Goal: Information Seeking & Learning: Compare options

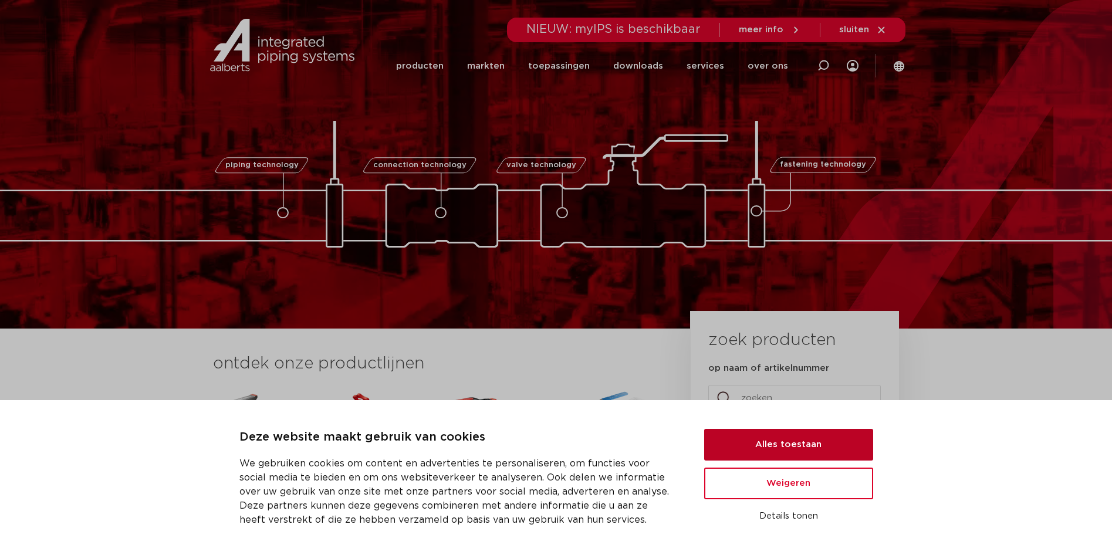
click at [794, 446] on button "Alles toestaan" at bounding box center [788, 445] width 169 height 32
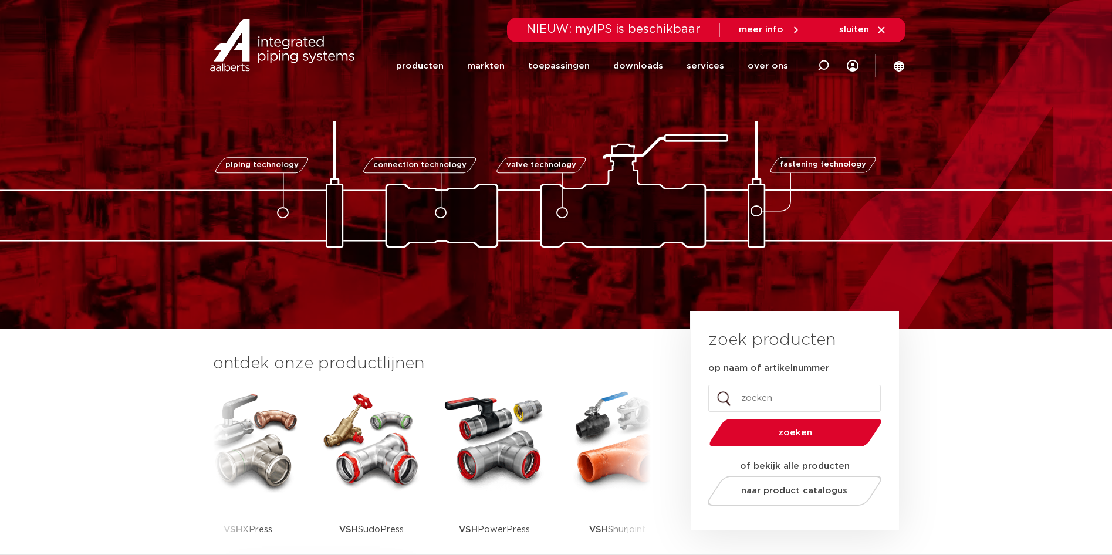
click at [275, 166] on span "piping technology" at bounding box center [261, 165] width 73 height 8
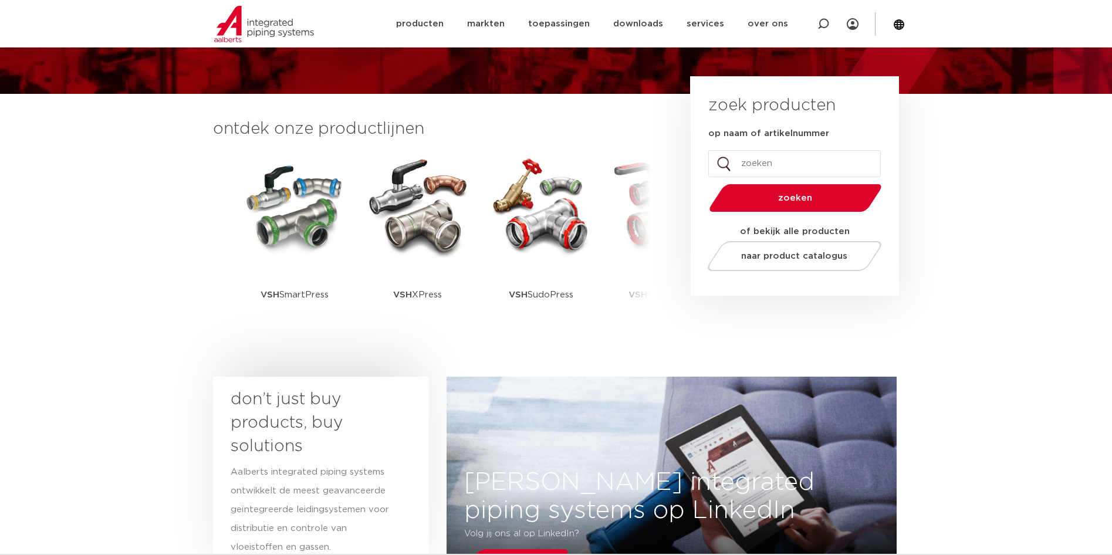
scroll to position [293, 0]
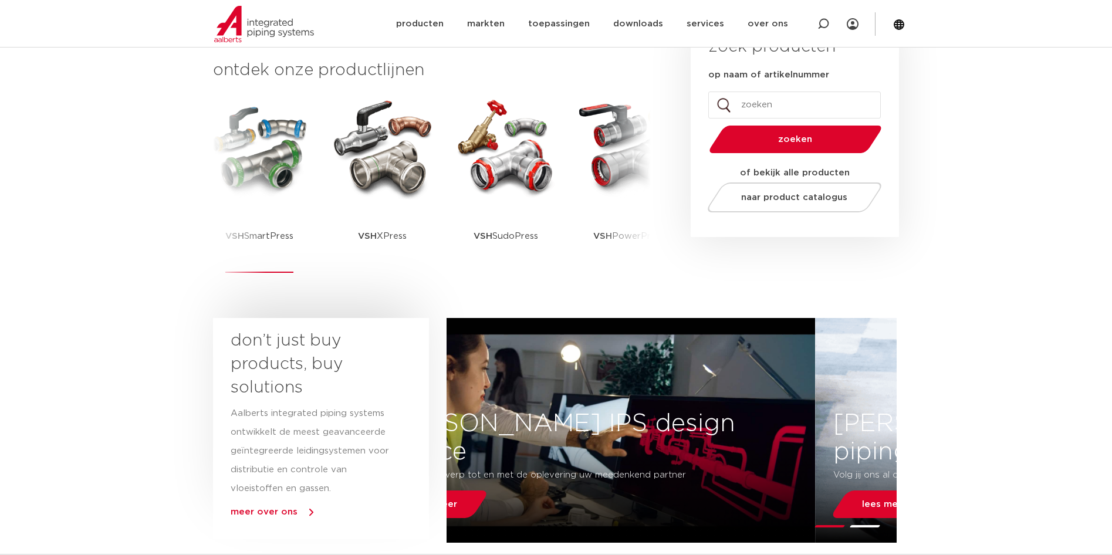
click at [250, 168] on img at bounding box center [259, 147] width 106 height 106
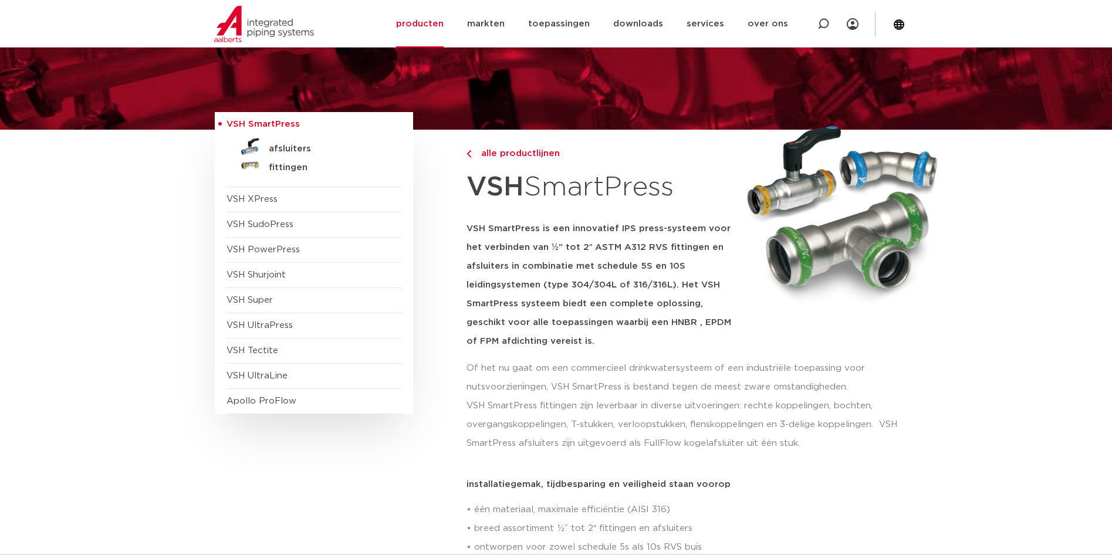
scroll to position [117, 0]
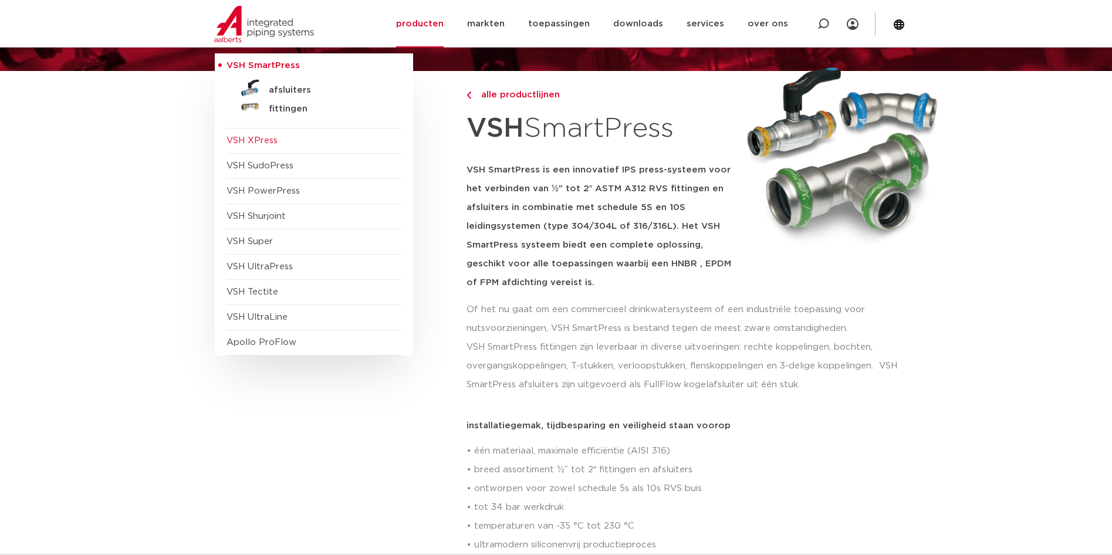
click at [266, 140] on span "VSH XPress" at bounding box center [251, 140] width 51 height 9
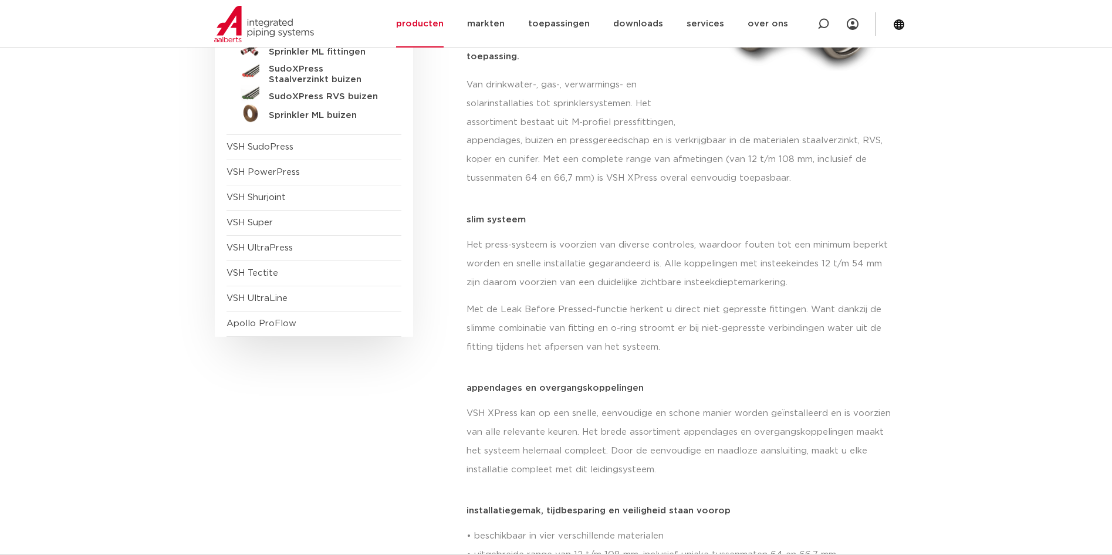
scroll to position [117, 0]
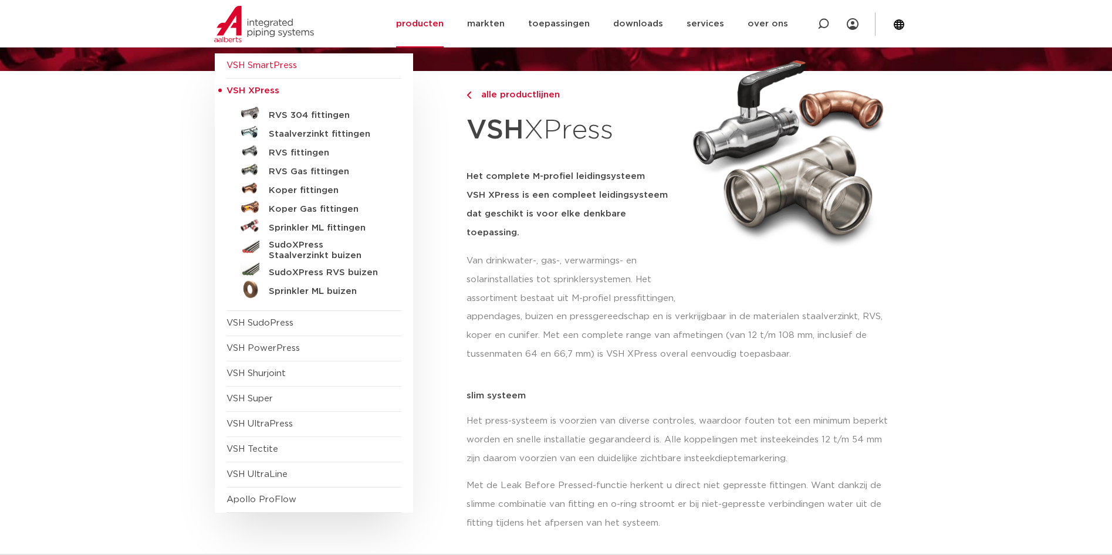
click at [267, 66] on span "VSH SmartPress" at bounding box center [261, 65] width 70 height 9
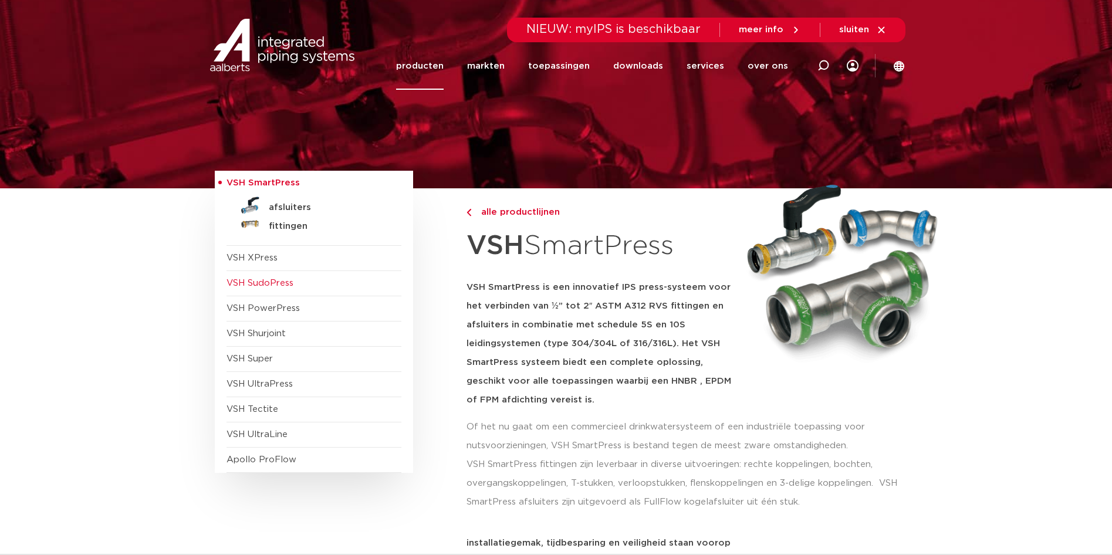
click at [268, 281] on span "VSH SudoPress" at bounding box center [259, 283] width 67 height 9
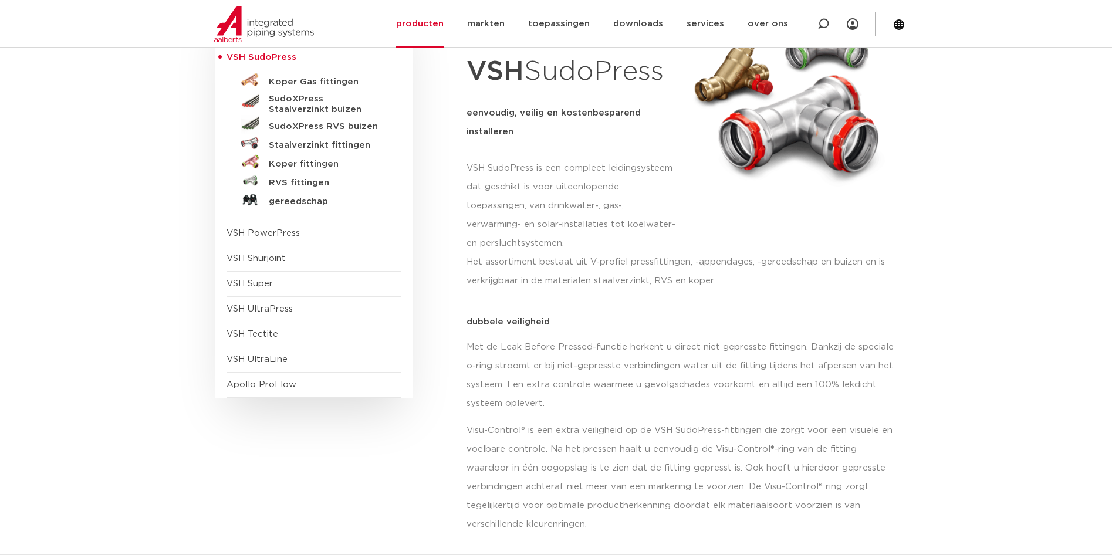
scroll to position [59, 0]
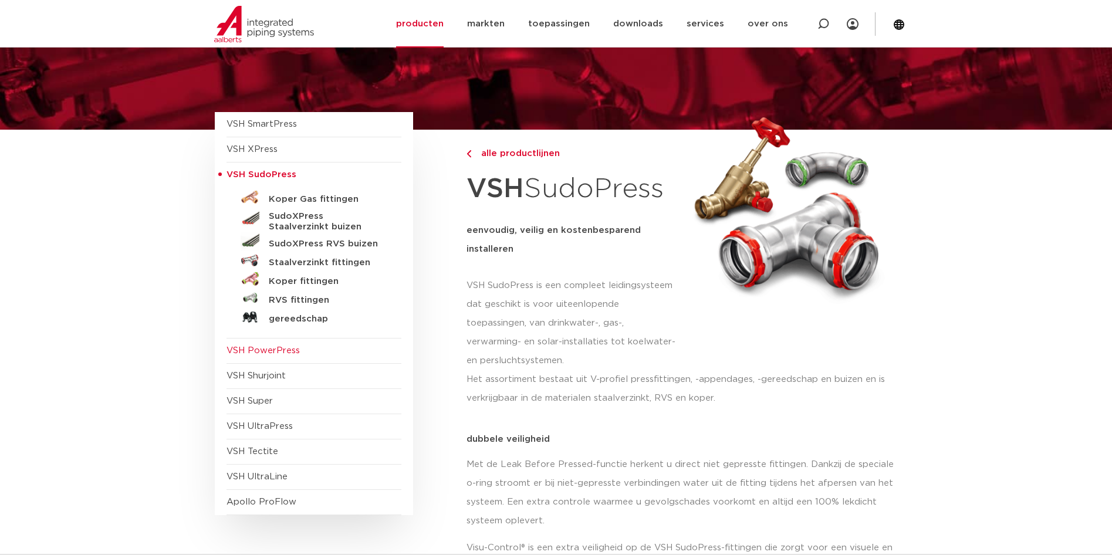
click at [267, 347] on span "VSH PowerPress" at bounding box center [262, 350] width 73 height 9
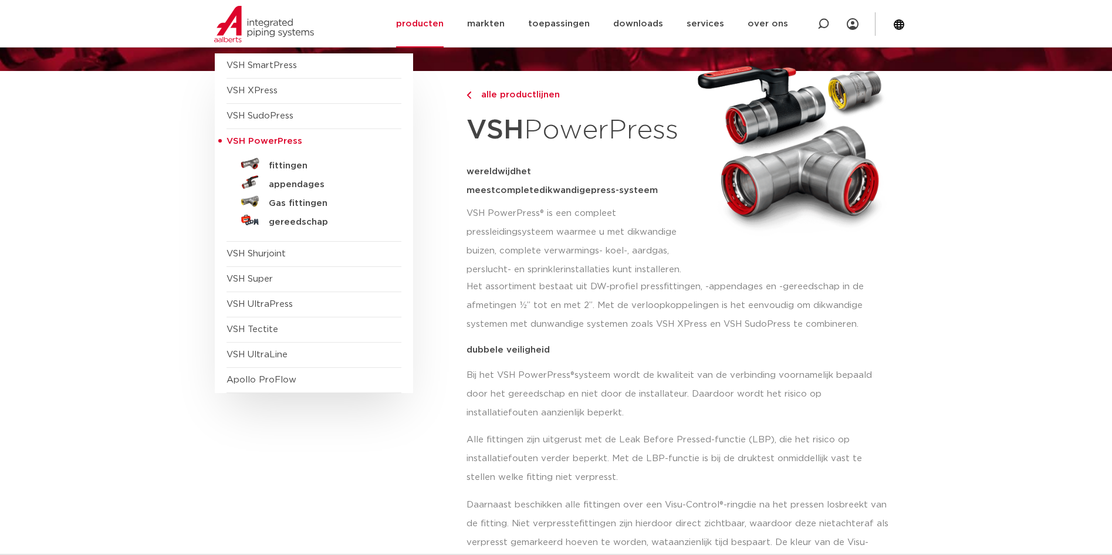
scroll to position [59, 0]
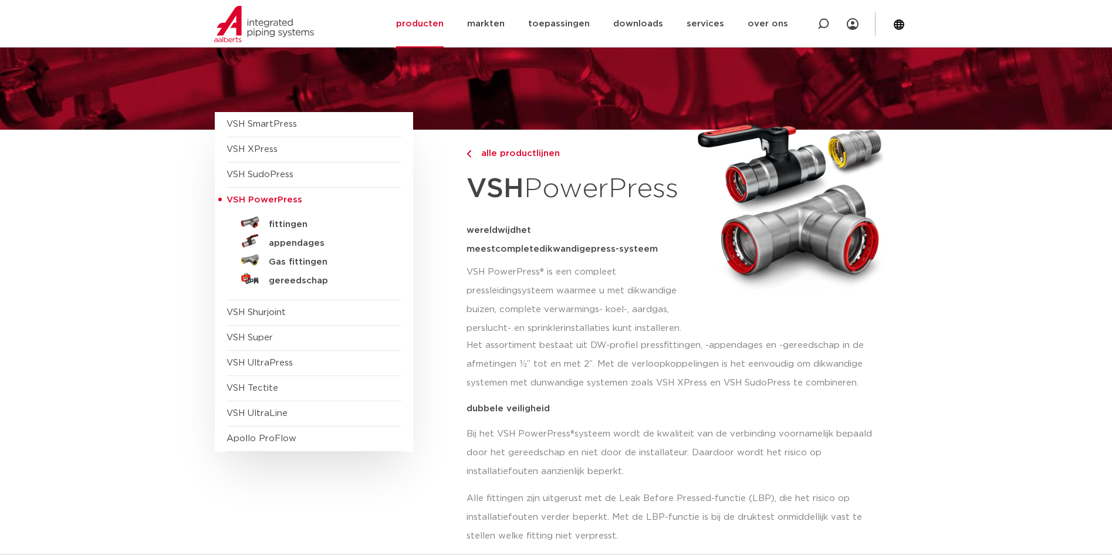
click at [250, 298] on div "fittingen" at bounding box center [313, 256] width 175 height 87
click at [251, 304] on span "VSH Shurjoint" at bounding box center [313, 312] width 175 height 25
click at [258, 316] on span "VSH Shurjoint" at bounding box center [255, 312] width 59 height 9
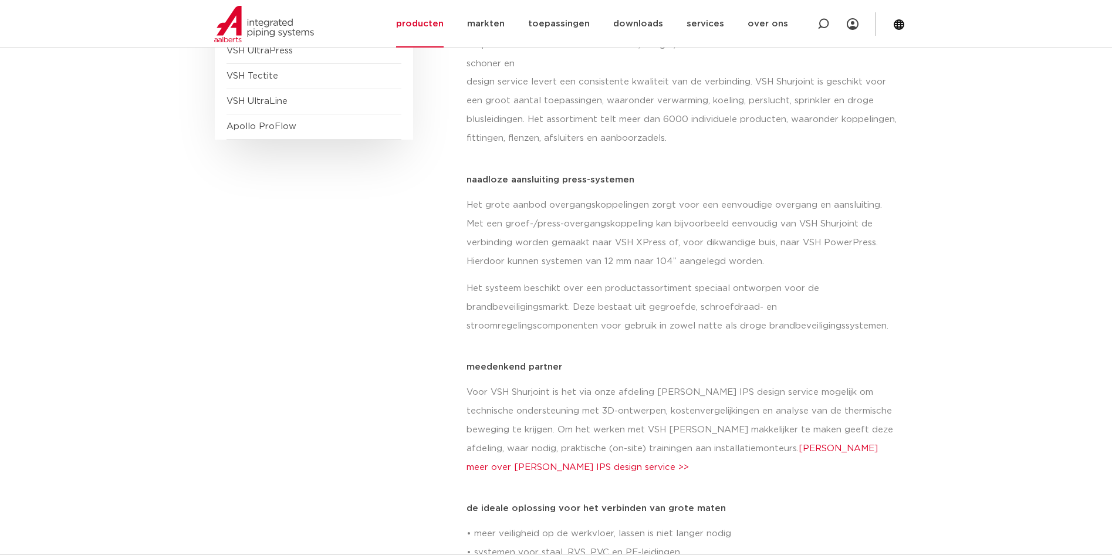
scroll to position [59, 0]
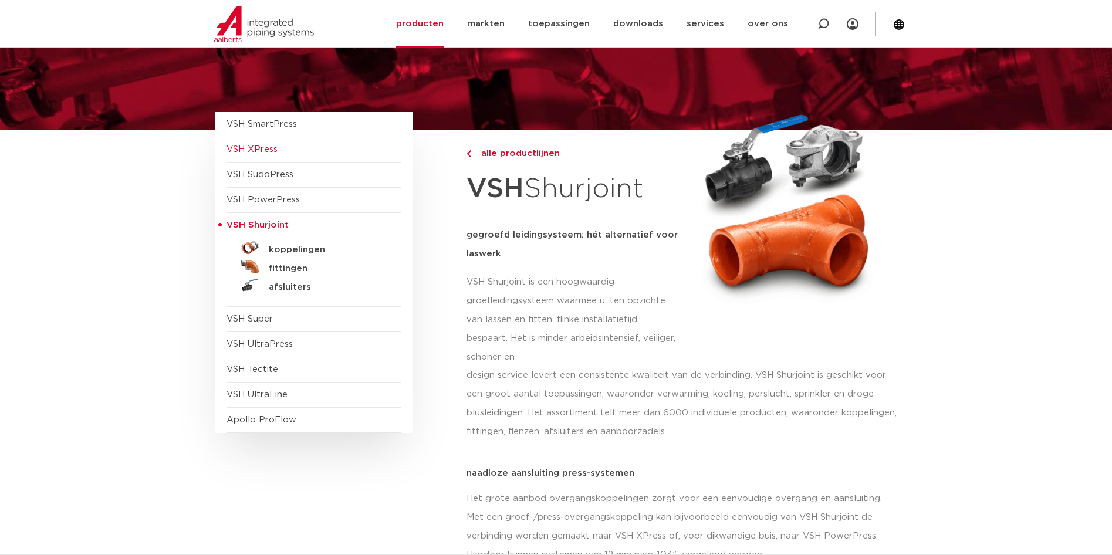
click at [268, 143] on span "VSH XPress" at bounding box center [313, 149] width 175 height 25
click at [252, 151] on span "VSH XPress" at bounding box center [251, 149] width 51 height 9
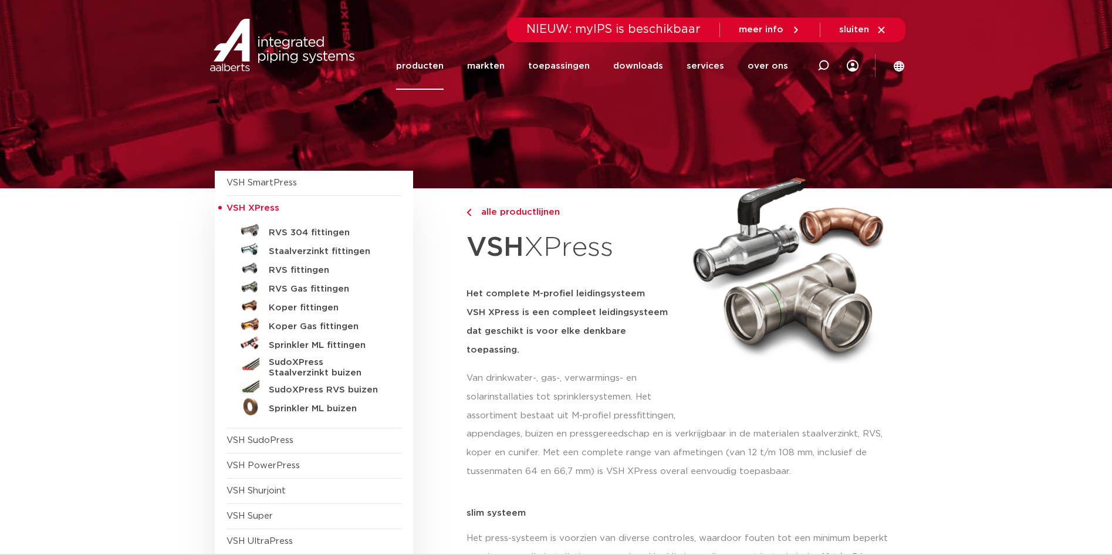
click at [438, 61] on link "producten" at bounding box center [420, 66] width 48 height 48
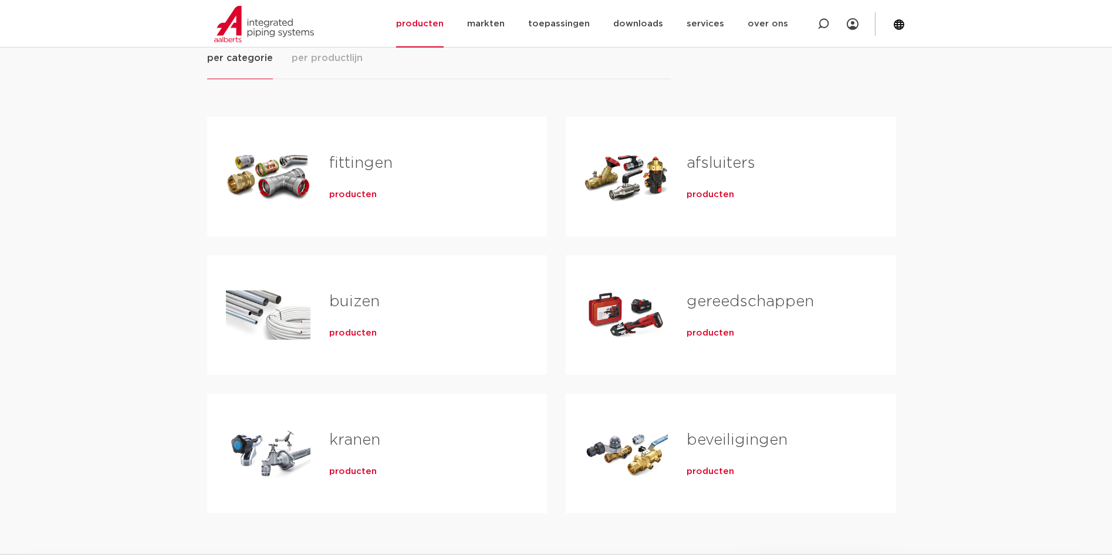
click at [290, 307] on div "Tabs. Open items met enter of spatie, sluit af met escape en navigeer met de pi…" at bounding box center [268, 315] width 84 height 82
click at [363, 294] on link "buizen" at bounding box center [354, 301] width 50 height 15
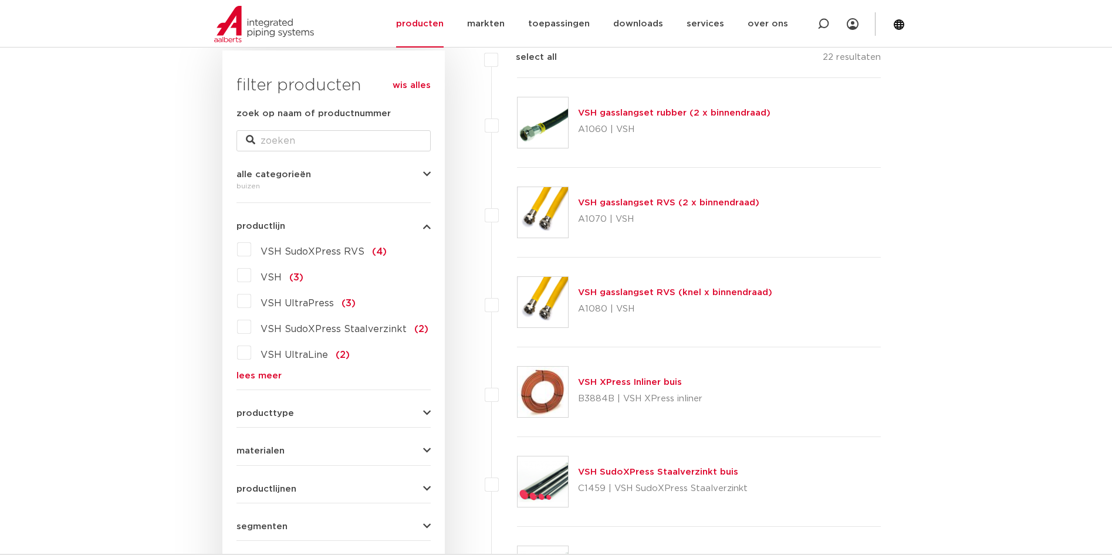
scroll to position [235, 0]
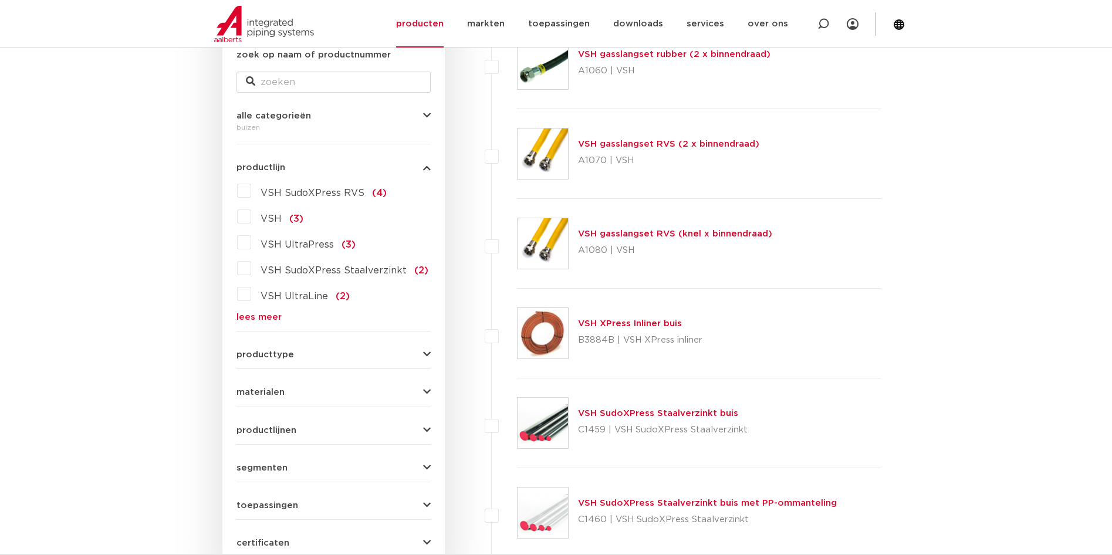
click at [253, 319] on link "lees meer" at bounding box center [333, 317] width 194 height 9
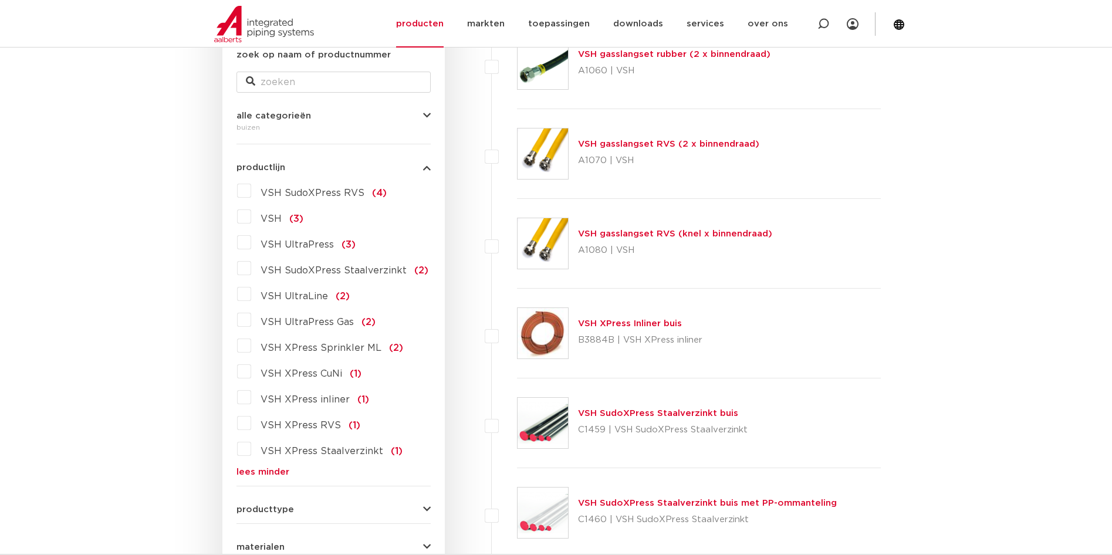
scroll to position [293, 0]
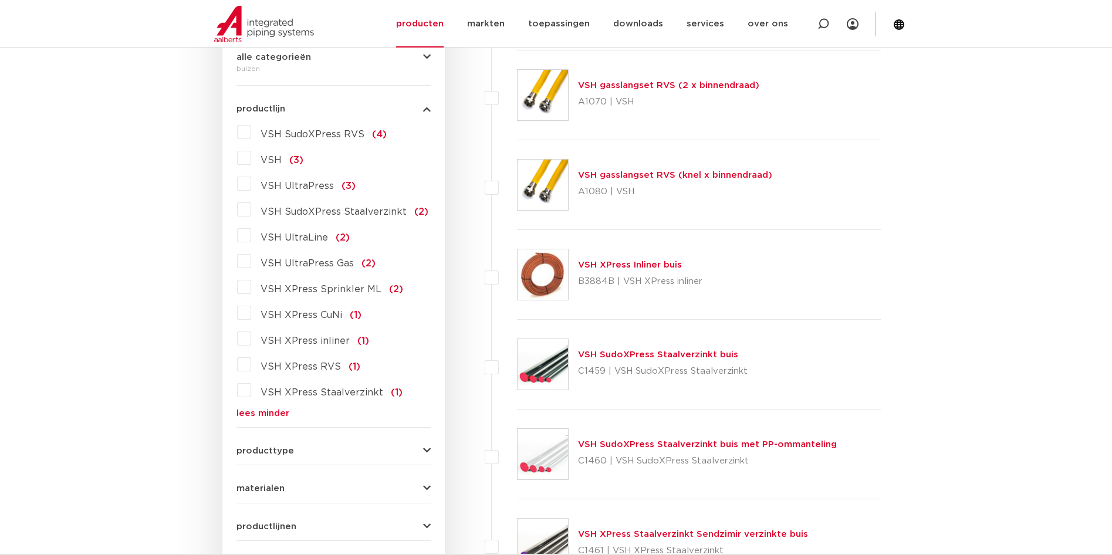
click at [251, 363] on label "VSH XPress RVS (1)" at bounding box center [305, 364] width 109 height 19
click at [0, 0] on input "VSH XPress RVS (1)" at bounding box center [0, 0] width 0 height 0
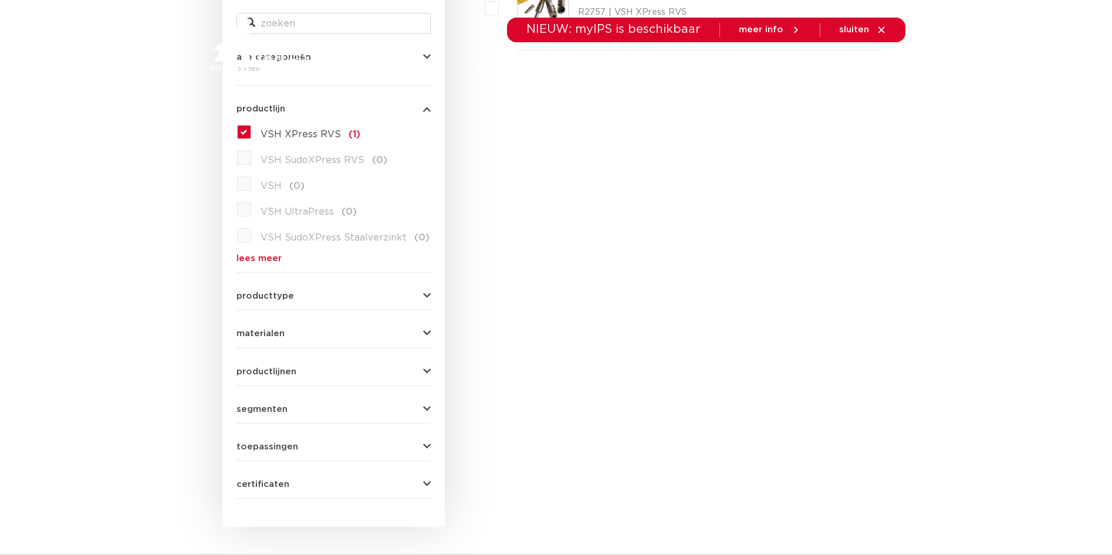
scroll to position [117, 0]
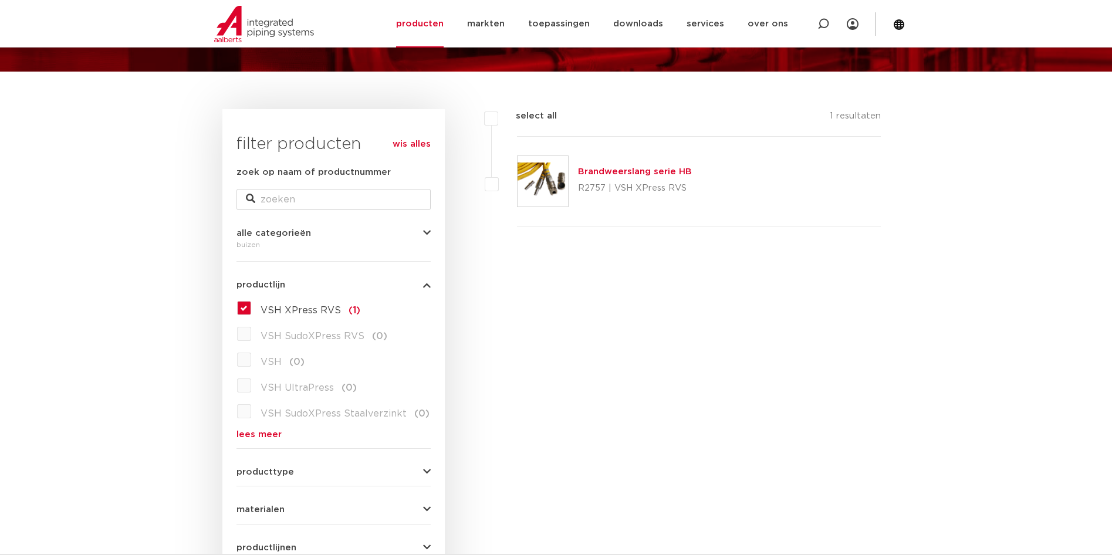
click at [251, 311] on label "VSH XPress RVS (1)" at bounding box center [305, 308] width 109 height 19
click at [0, 0] on input "VSH XPress RVS (1)" at bounding box center [0, 0] width 0 height 0
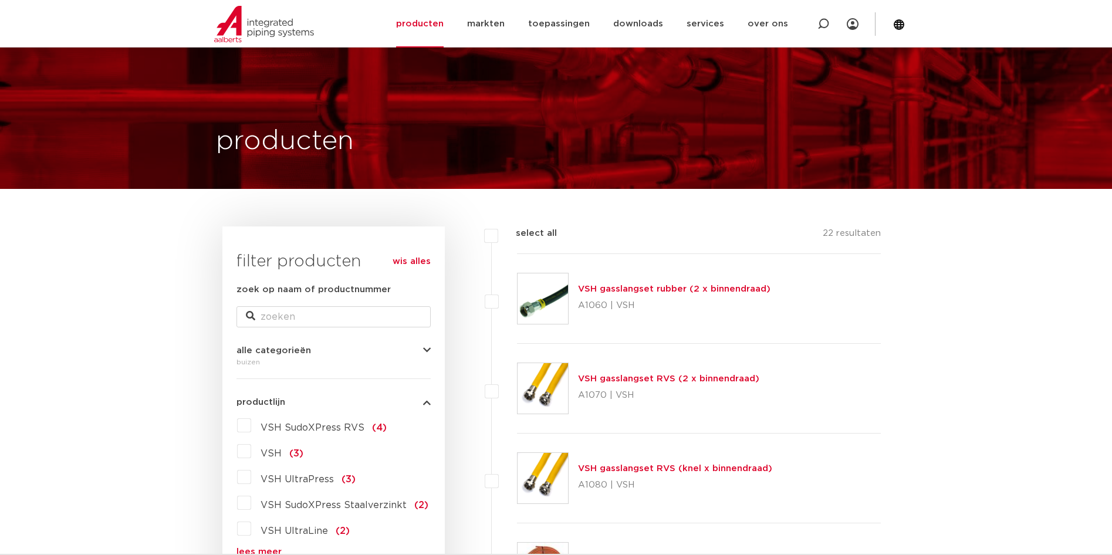
scroll to position [235, 0]
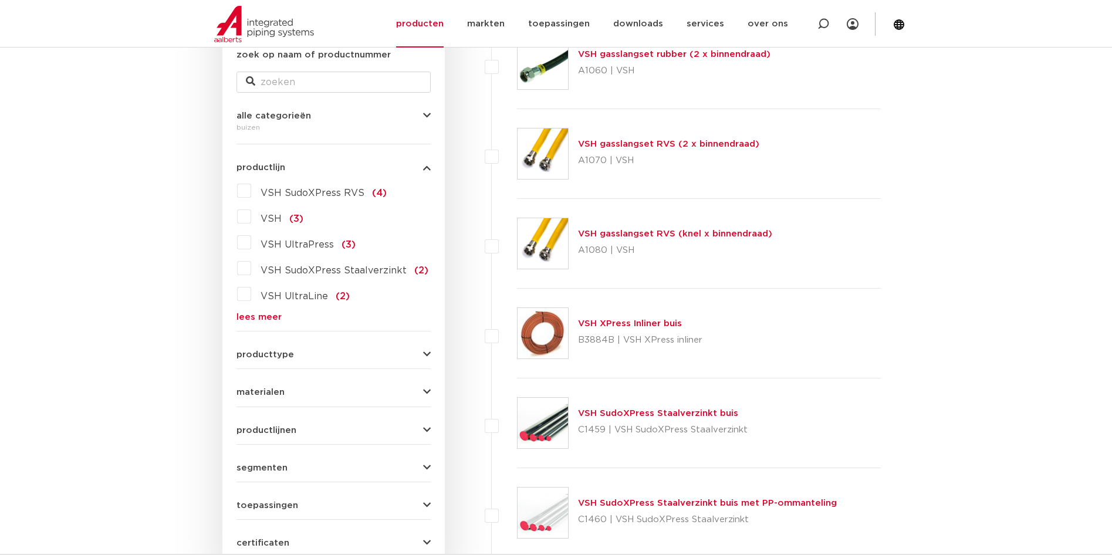
click at [265, 311] on div "VSH SudoXPress RVS (4) VSH (3) VSH UltraPress (3) VSH SudoXPress Staalverzinkt …" at bounding box center [333, 251] width 194 height 140
click at [262, 313] on link "lees meer" at bounding box center [333, 317] width 194 height 9
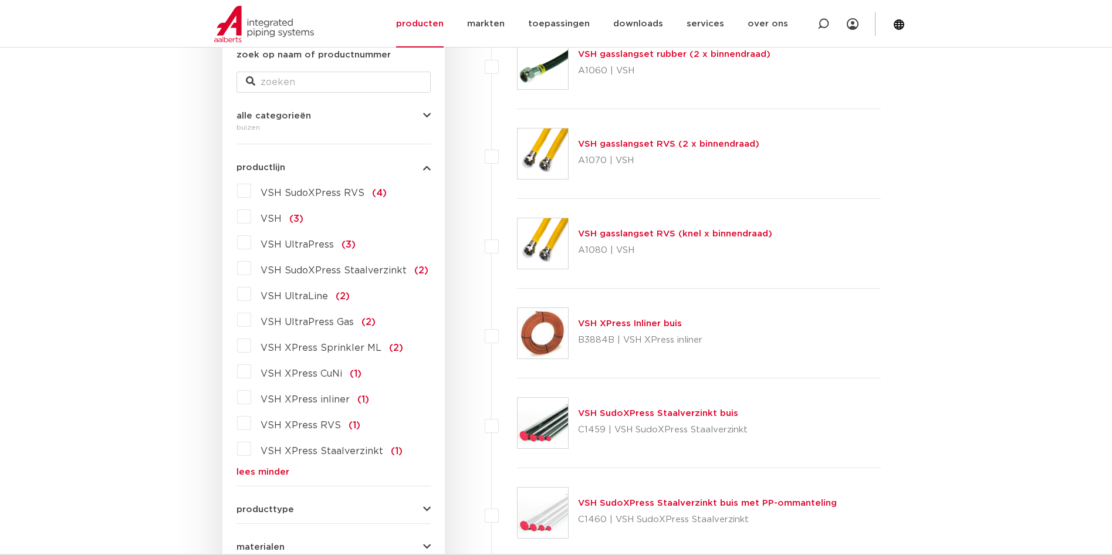
scroll to position [293, 0]
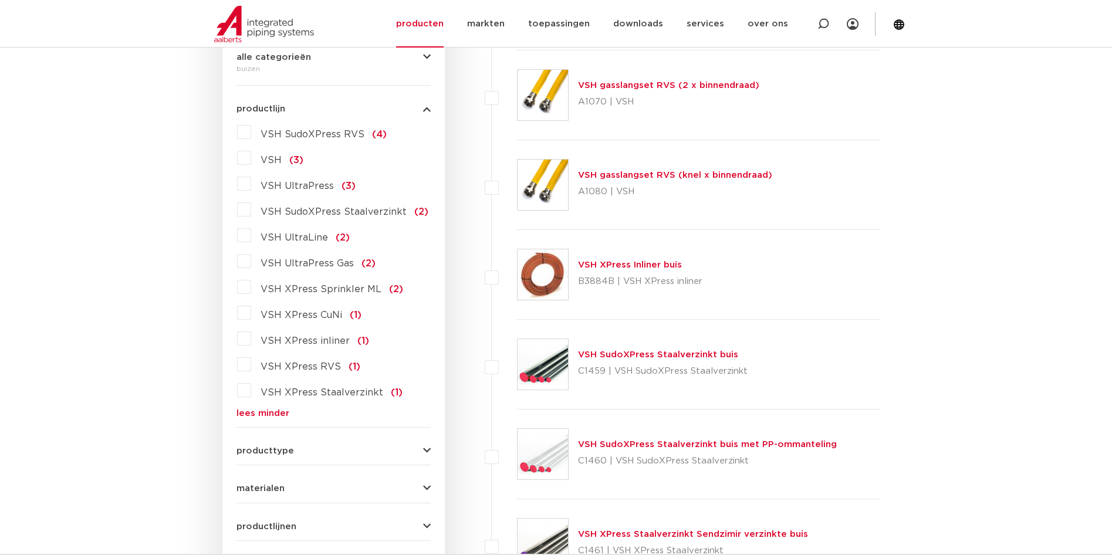
click at [305, 133] on span "VSH SudoXPress RVS" at bounding box center [312, 134] width 104 height 9
click at [0, 0] on input "VSH SudoXPress RVS (4)" at bounding box center [0, 0] width 0 height 0
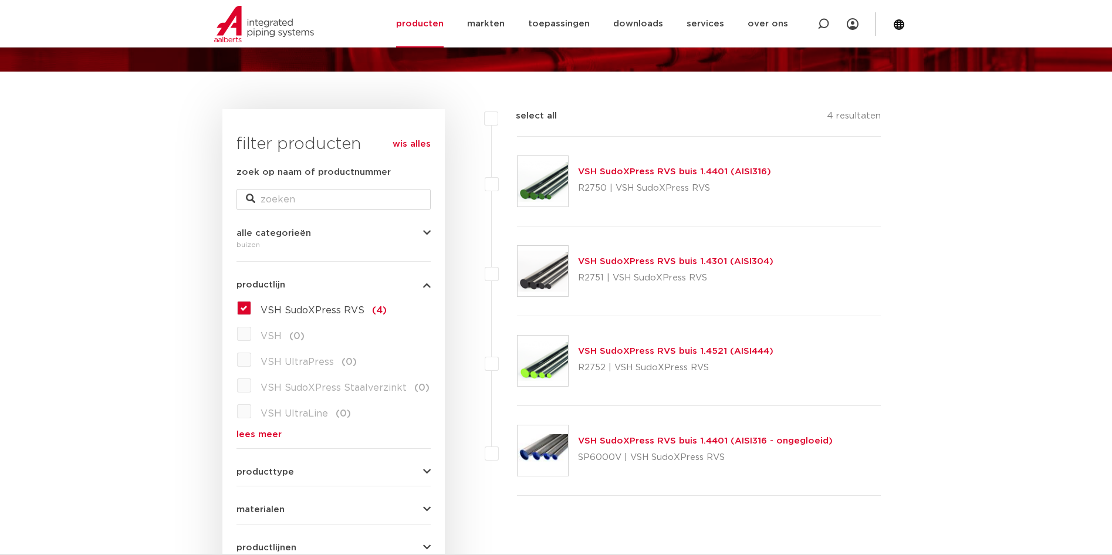
scroll to position [176, 0]
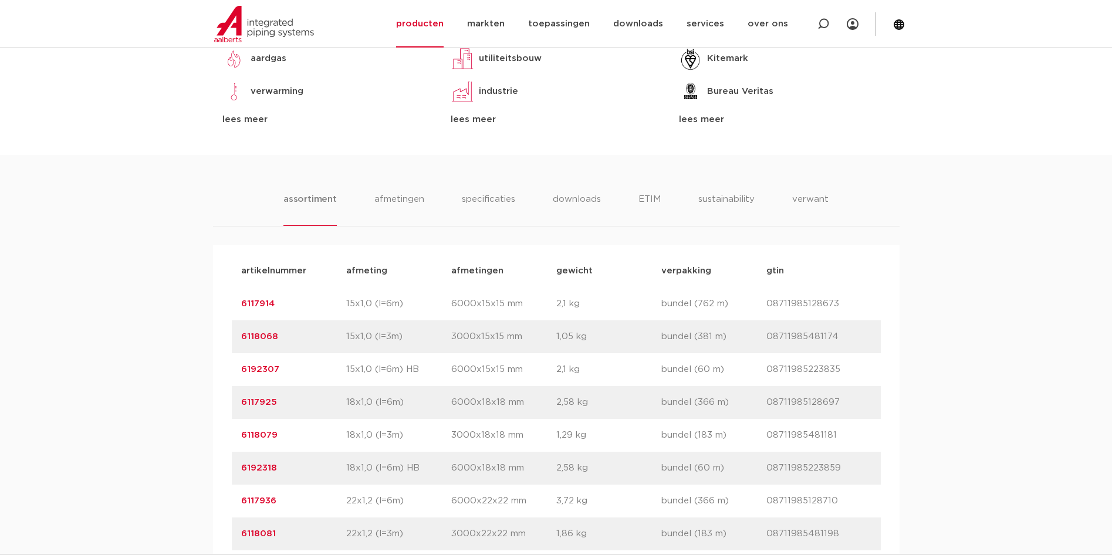
scroll to position [411, 0]
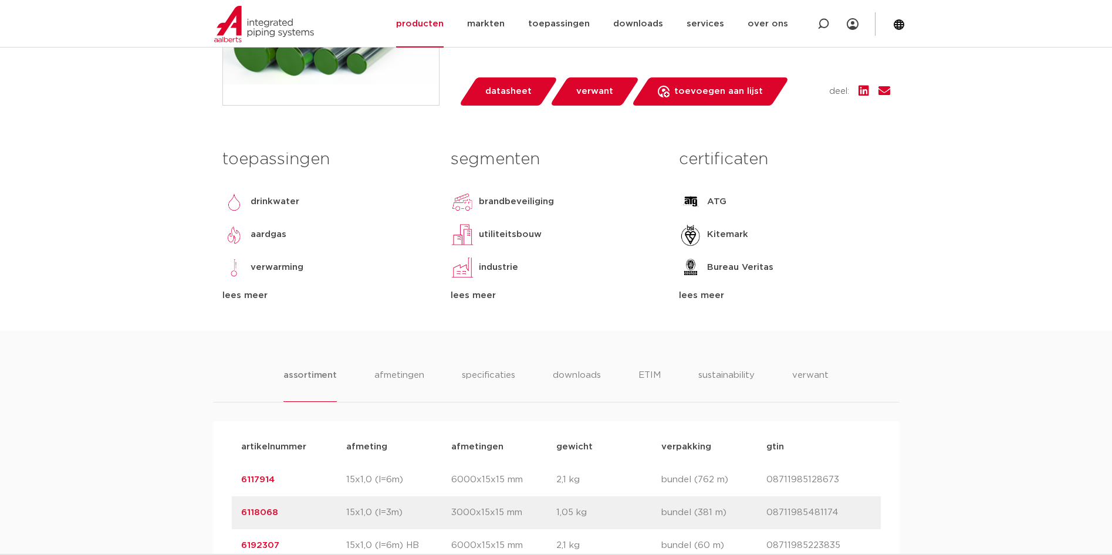
click at [243, 303] on div "lees meer" at bounding box center [327, 296] width 211 height 14
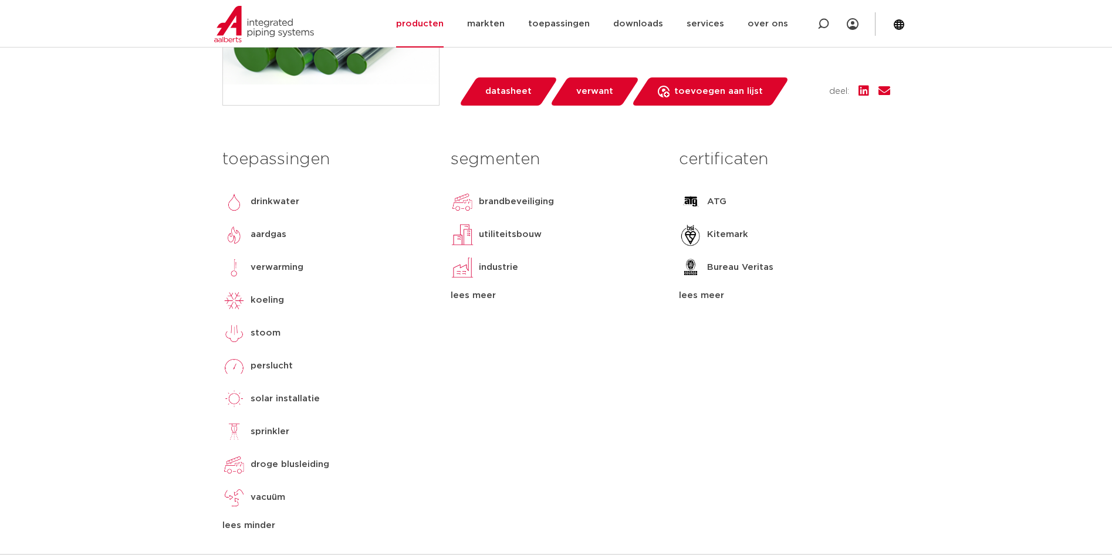
scroll to position [469, 0]
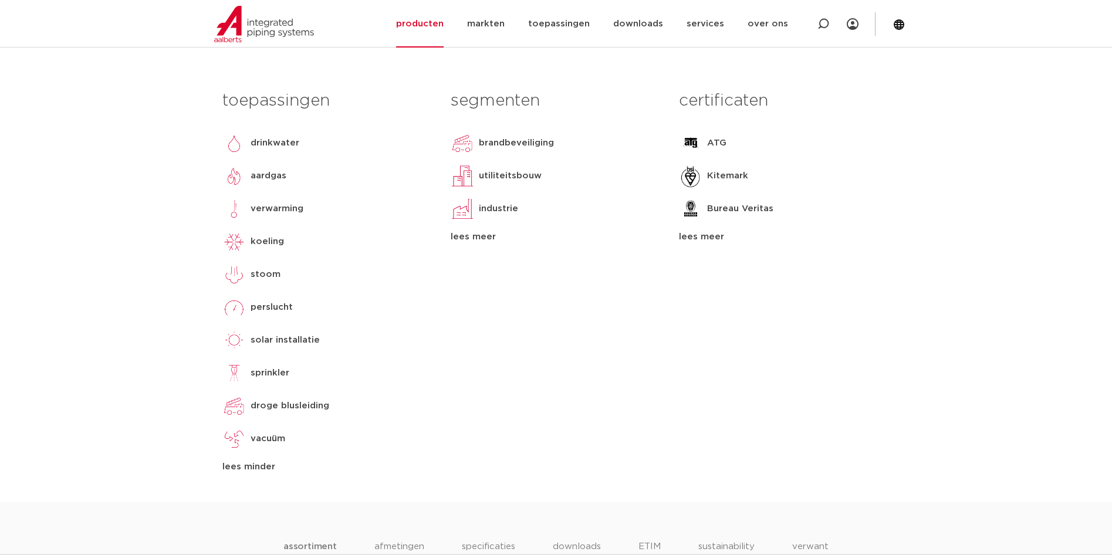
click at [476, 244] on div "lees meer" at bounding box center [556, 237] width 211 height 14
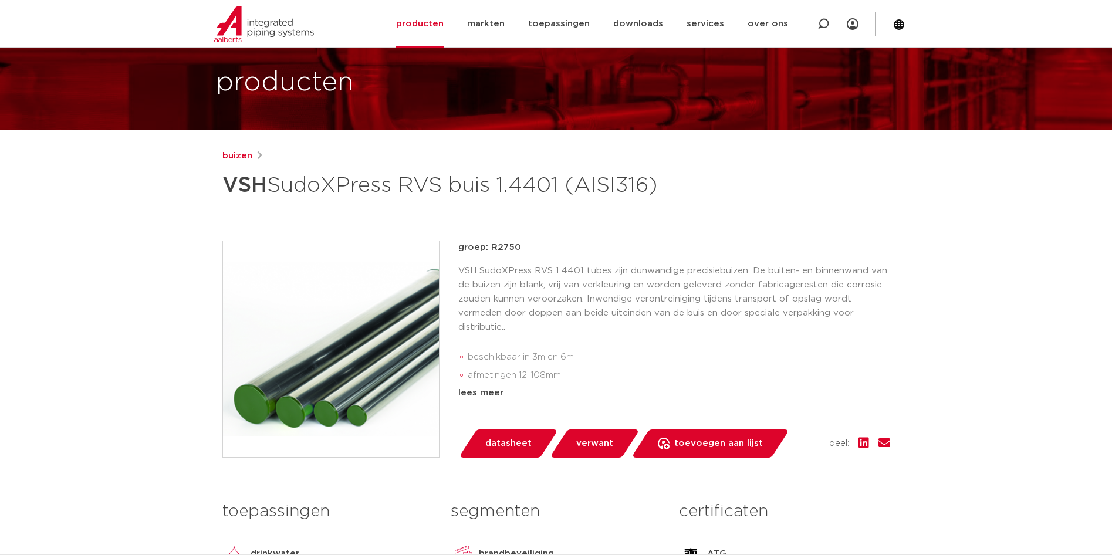
scroll to position [117, 0]
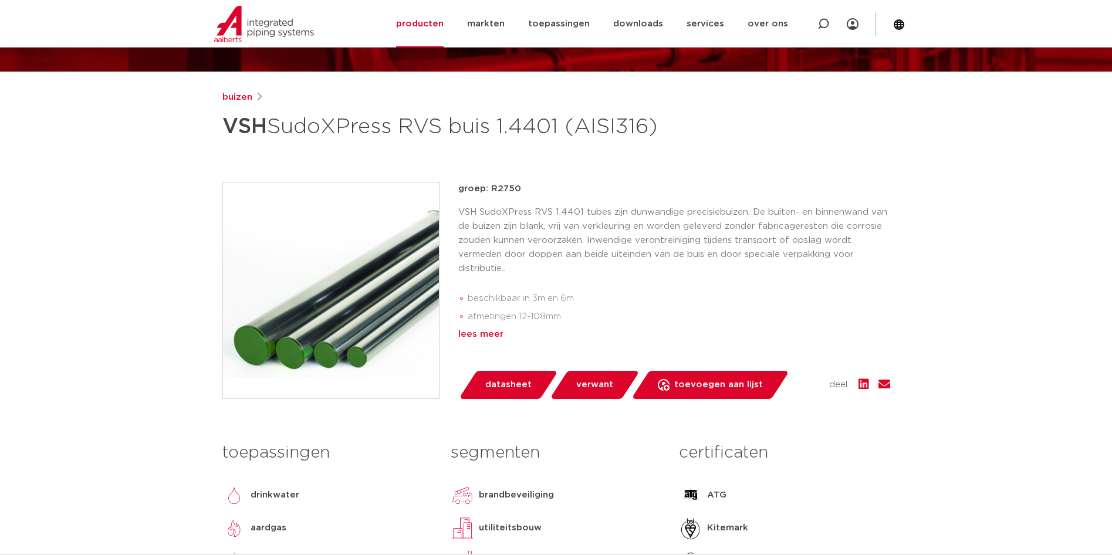
click at [473, 341] on div "lees meer" at bounding box center [674, 334] width 432 height 14
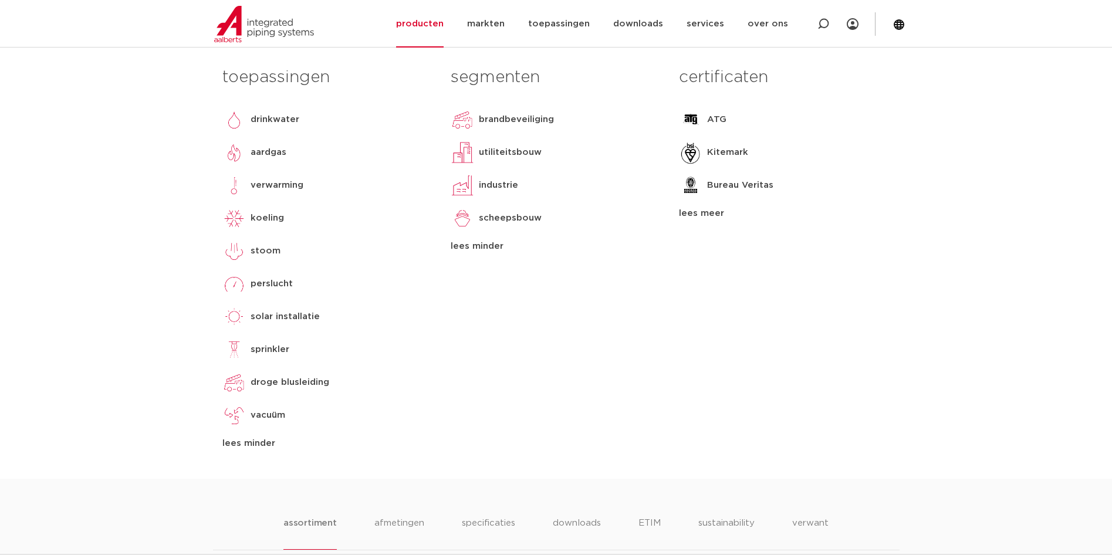
scroll to position [469, 0]
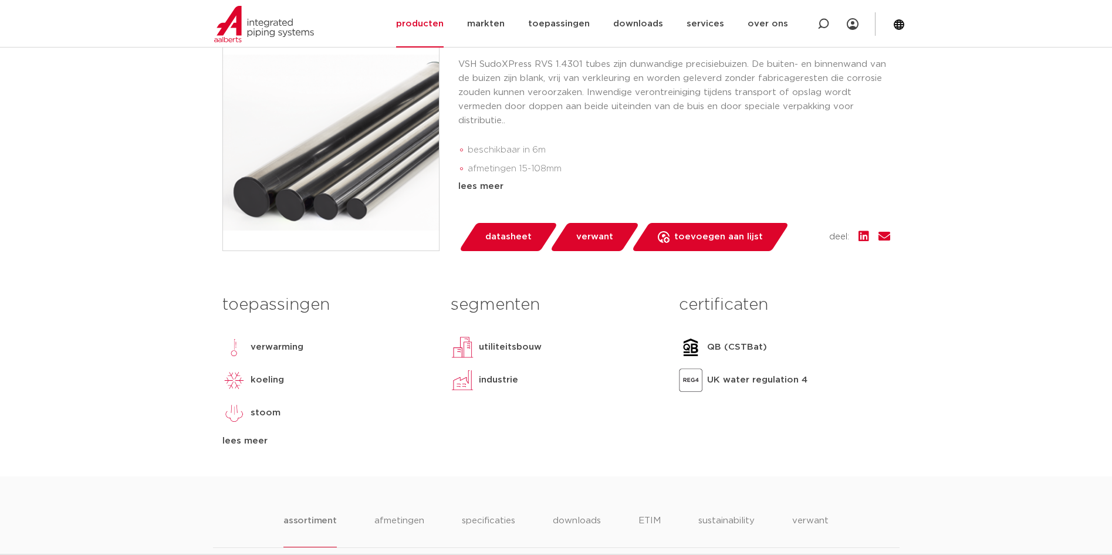
scroll to position [235, 0]
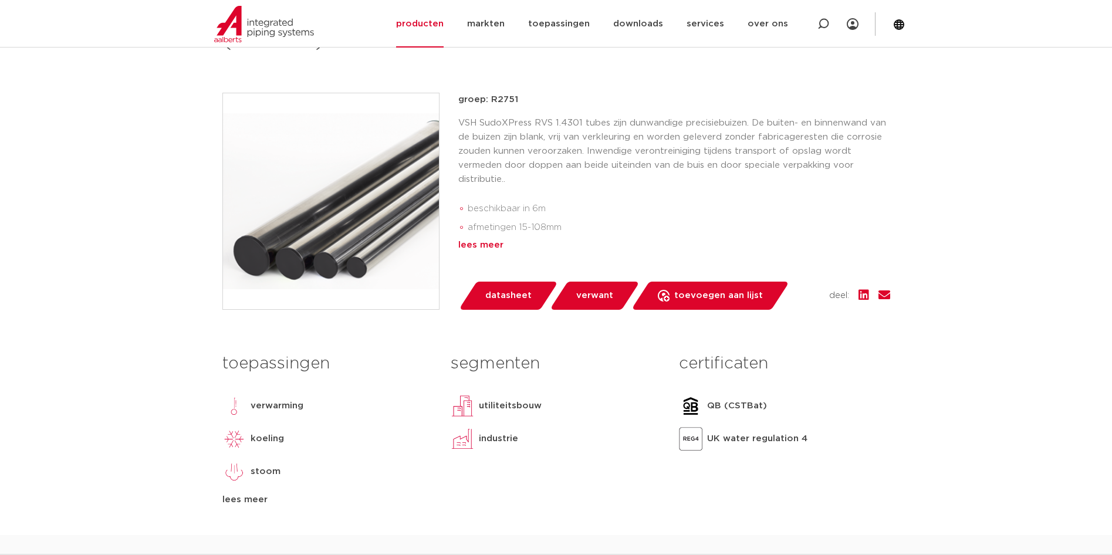
click at [469, 250] on div "lees meer" at bounding box center [674, 245] width 432 height 14
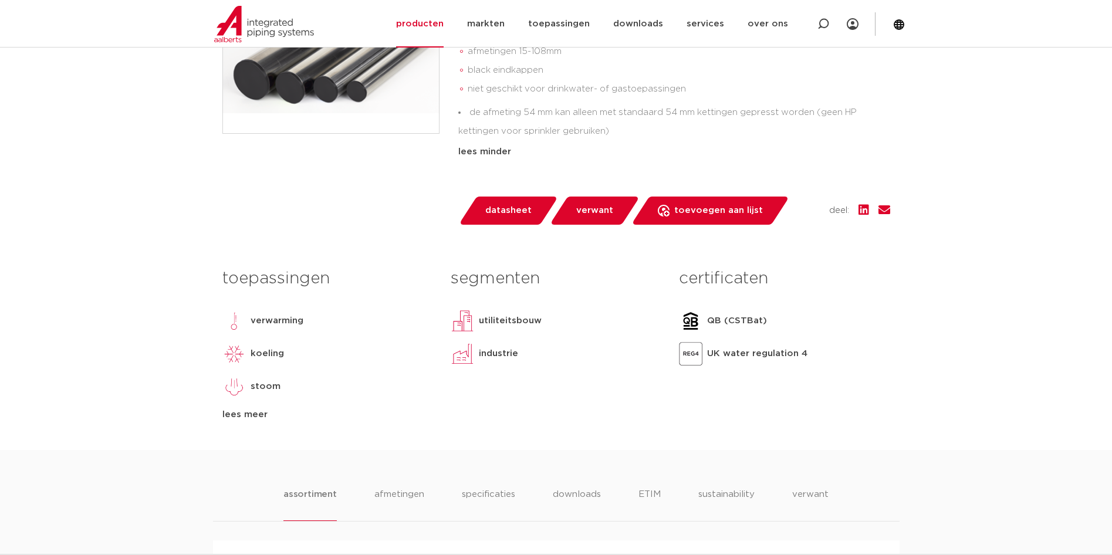
scroll to position [469, 0]
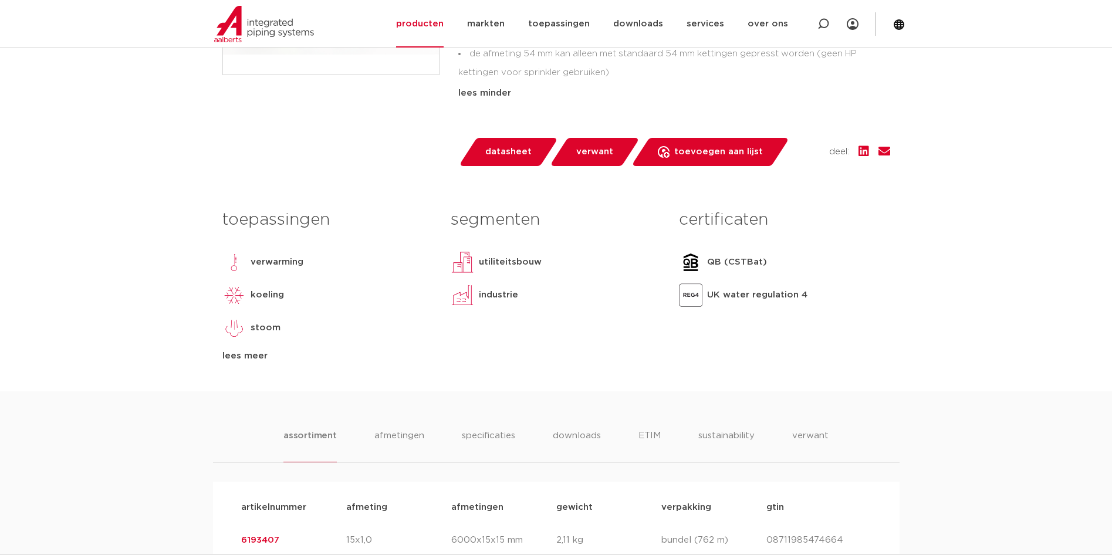
click at [261, 350] on div "lees meer" at bounding box center [327, 356] width 211 height 14
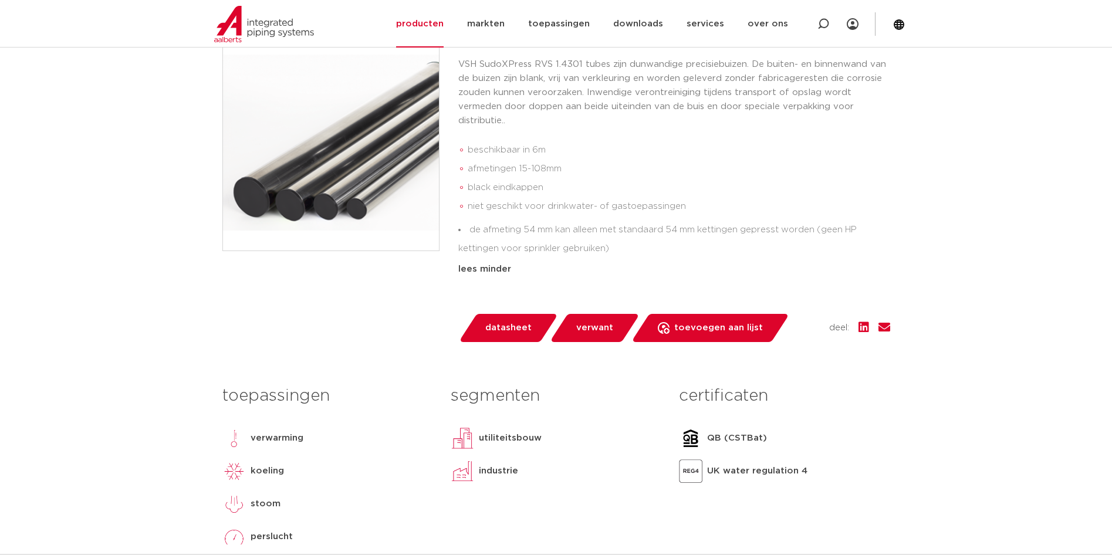
scroll to position [352, 0]
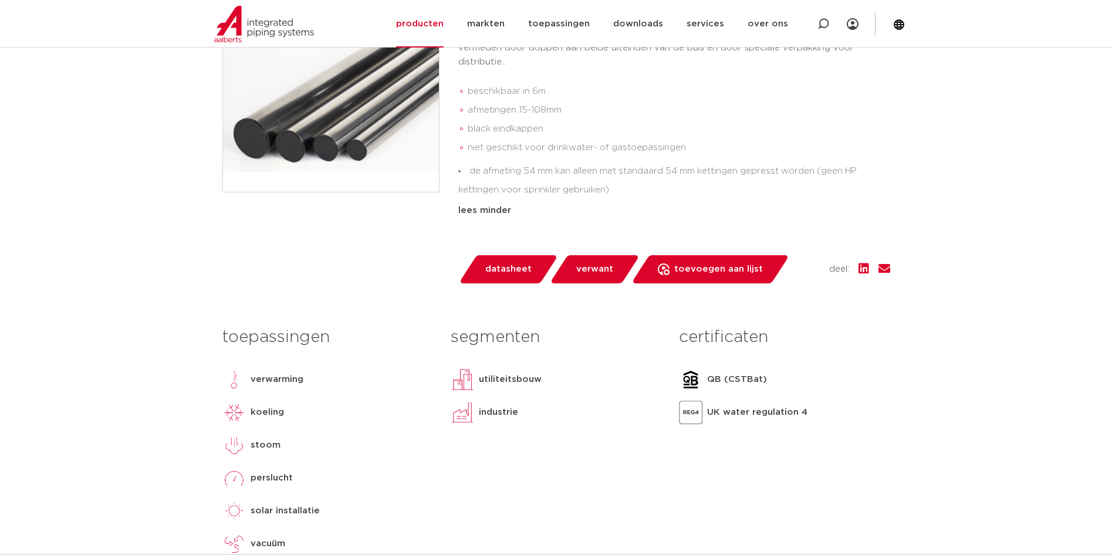
click at [592, 272] on span "verwant" at bounding box center [594, 269] width 37 height 19
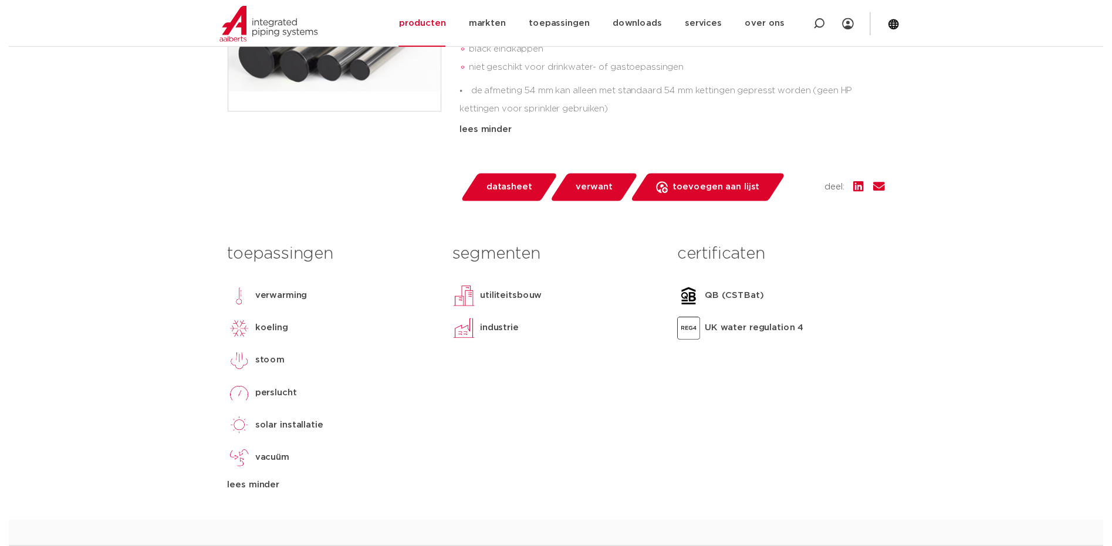
scroll to position [314, 0]
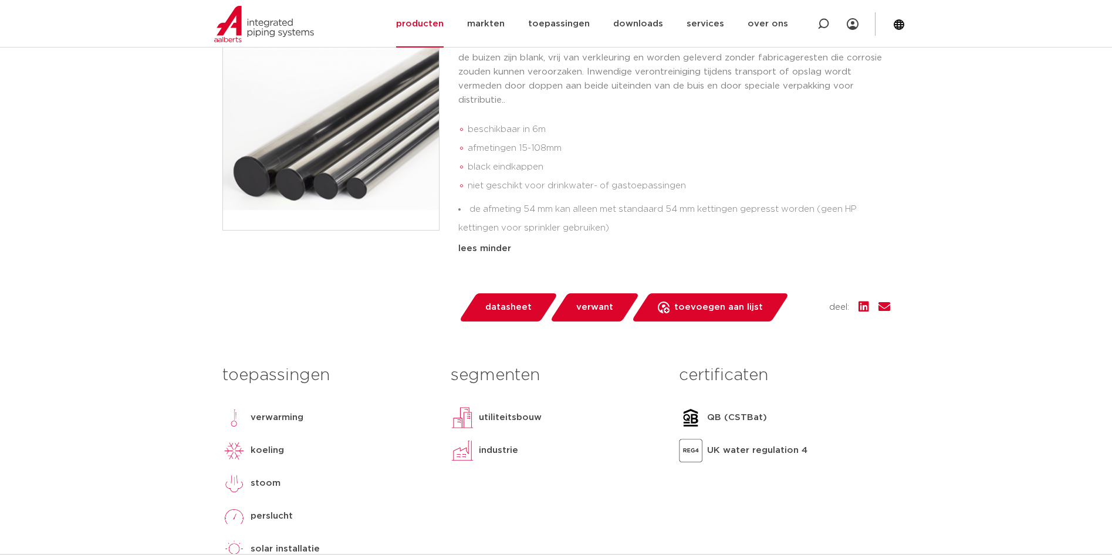
click at [514, 309] on span "datasheet" at bounding box center [508, 307] width 46 height 19
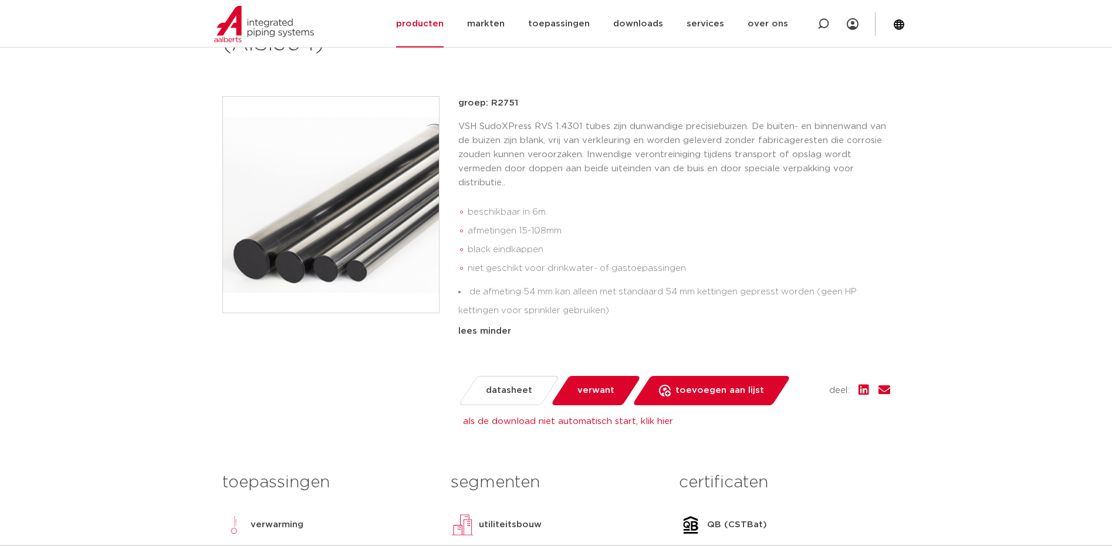
scroll to position [114, 0]
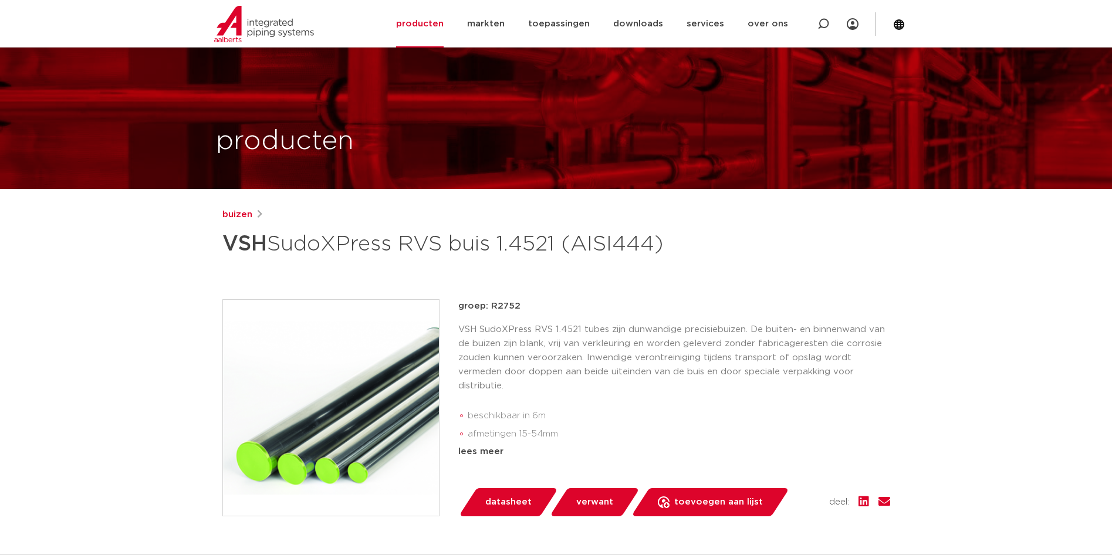
scroll to position [293, 0]
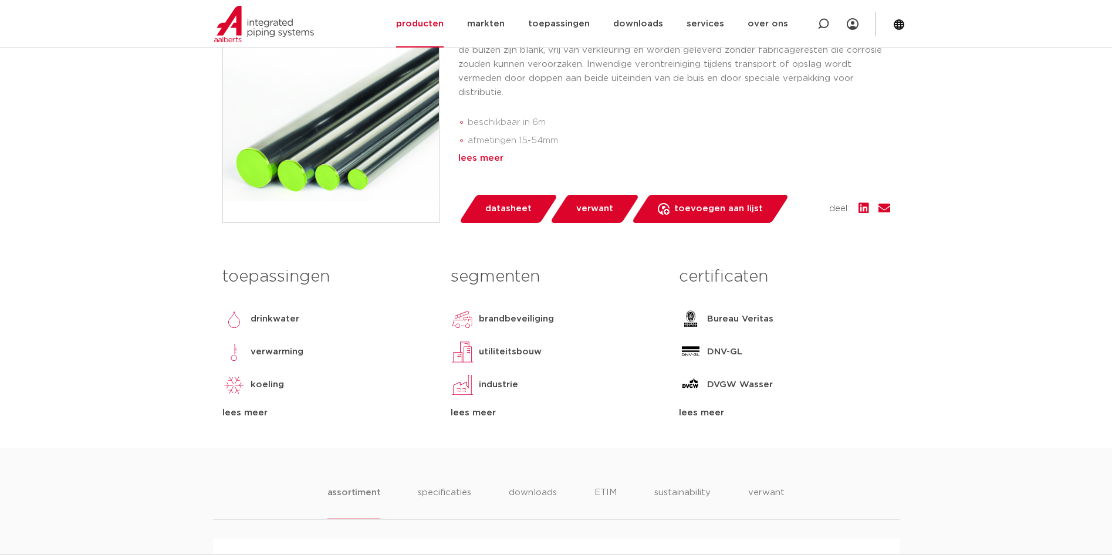
click at [508, 165] on div "lees meer" at bounding box center [674, 158] width 432 height 14
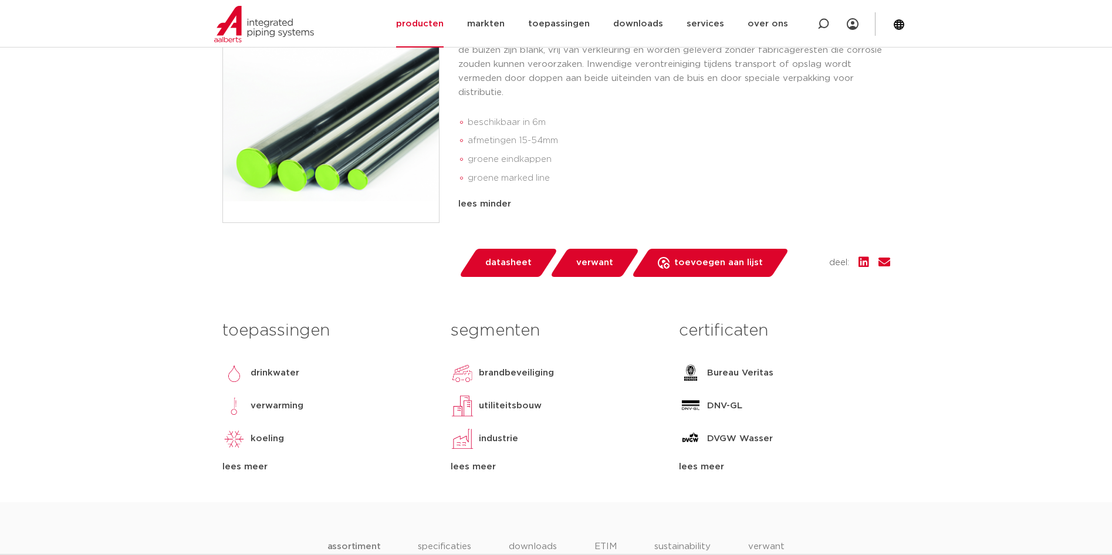
click at [239, 474] on div "lees meer" at bounding box center [327, 467] width 211 height 14
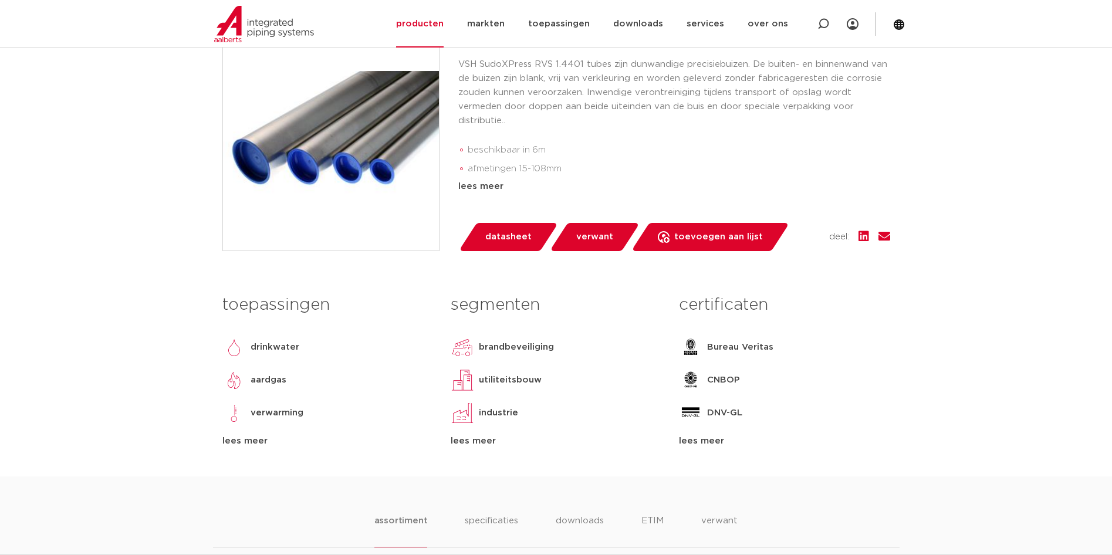
scroll to position [352, 0]
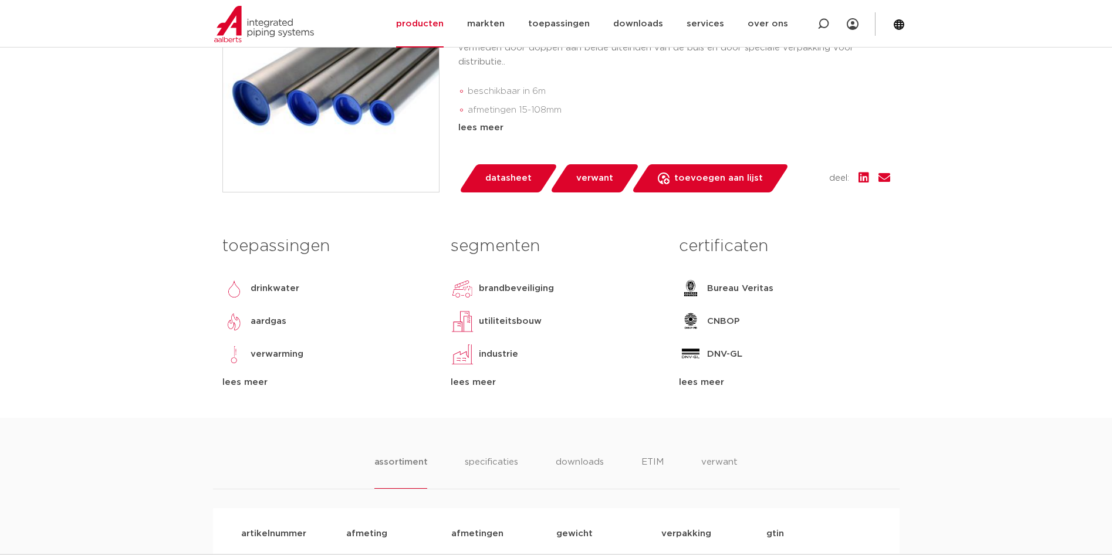
click at [258, 392] on div "toepassingen [GEOGRAPHIC_DATA] aardgas verwarming koeling [GEOGRAPHIC_DATA] [GE…" at bounding box center [556, 324] width 685 height 188
click at [258, 385] on div "lees meer" at bounding box center [327, 382] width 211 height 14
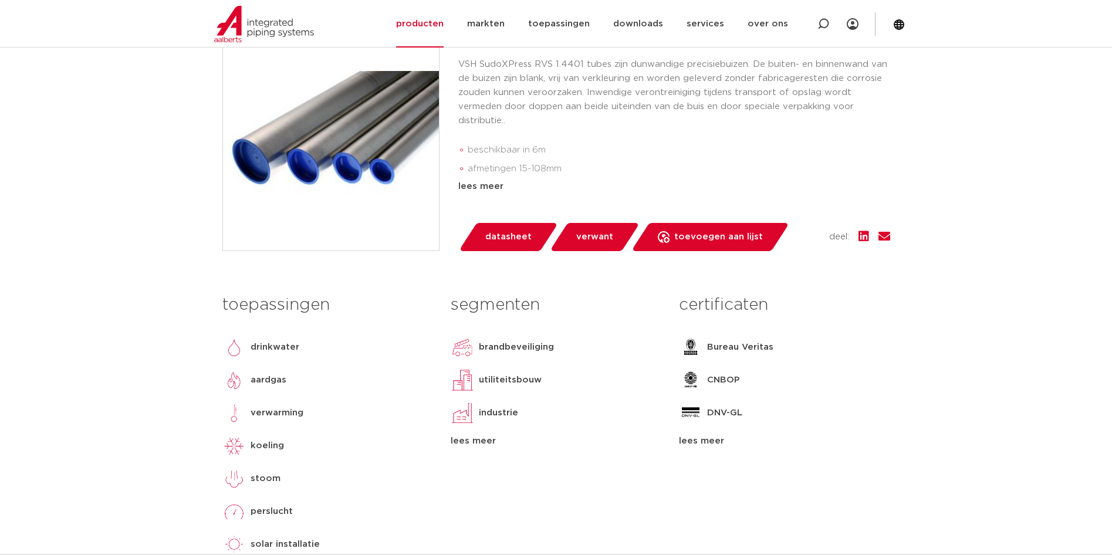
scroll to position [235, 0]
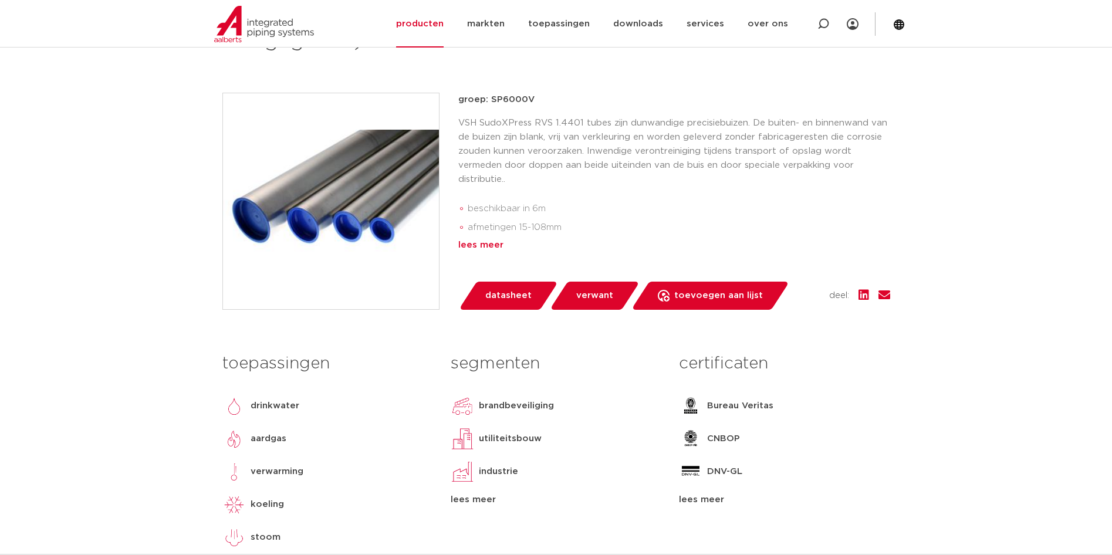
click at [486, 243] on div "lees meer" at bounding box center [674, 245] width 432 height 14
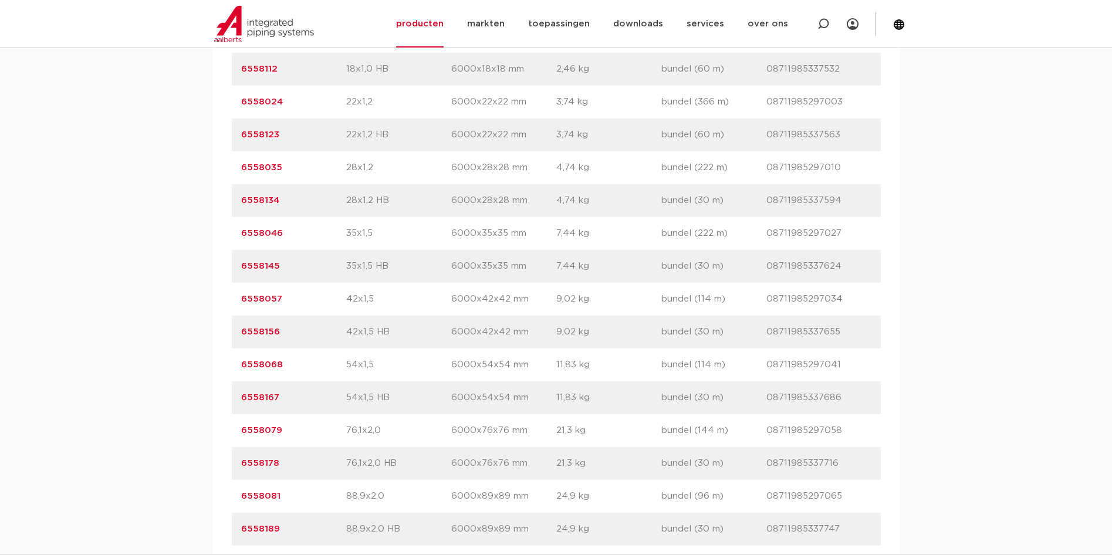
scroll to position [1349, 0]
